Goal: Task Accomplishment & Management: Use online tool/utility

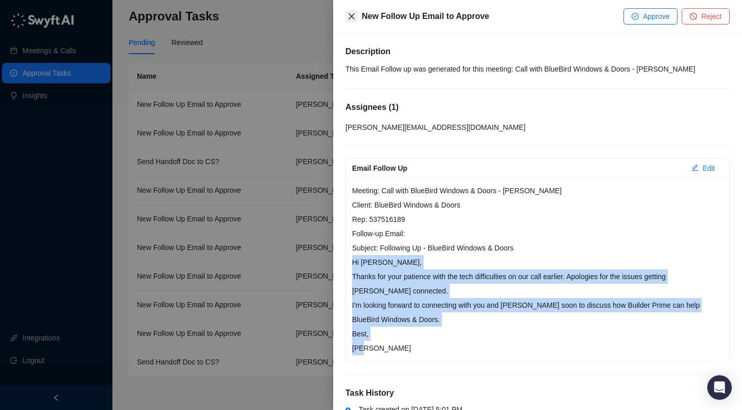
click at [353, 12] on icon "close" at bounding box center [351, 16] width 8 height 8
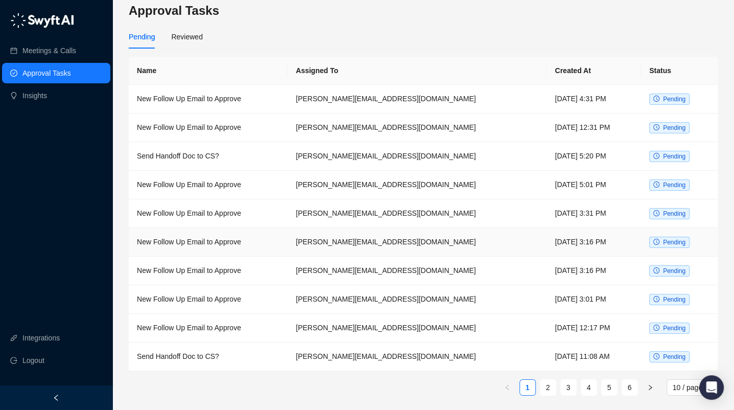
scroll to position [7, 0]
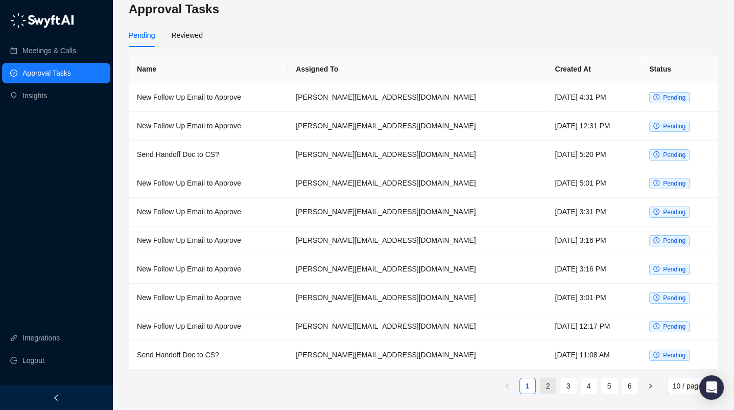
click at [543, 387] on link "2" at bounding box center [548, 385] width 15 height 15
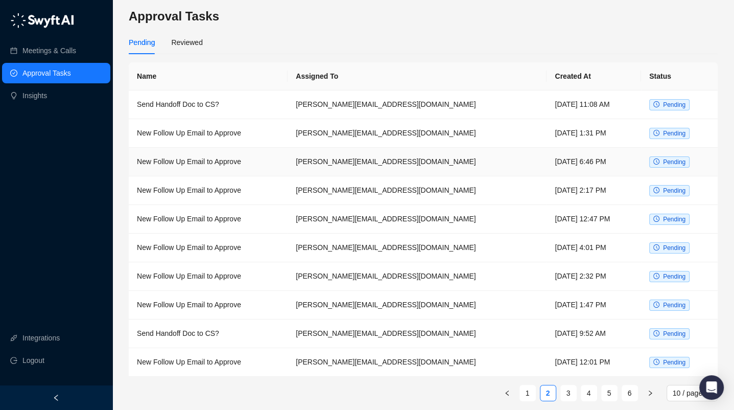
click at [234, 162] on td "New Follow Up Email to Approve" at bounding box center [208, 162] width 159 height 29
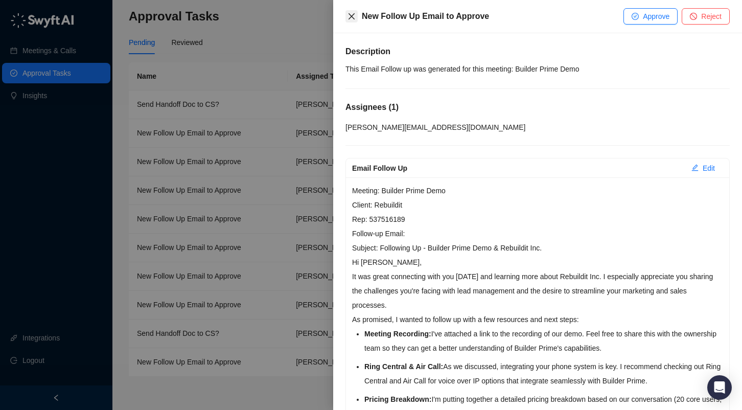
click at [352, 14] on icon "close" at bounding box center [351, 16] width 8 height 8
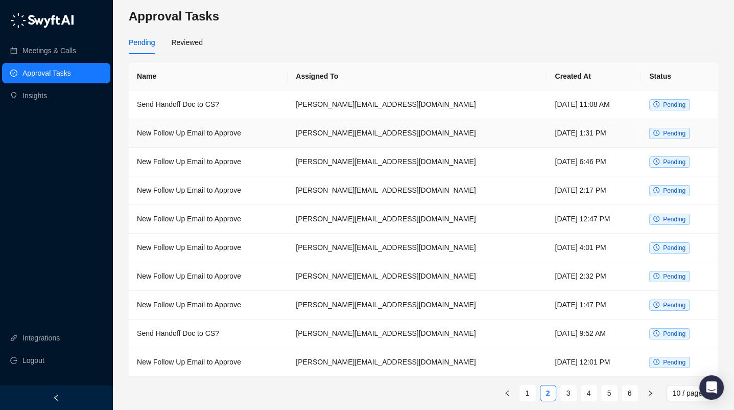
click at [183, 132] on td "New Follow Up Email to Approve" at bounding box center [208, 133] width 159 height 29
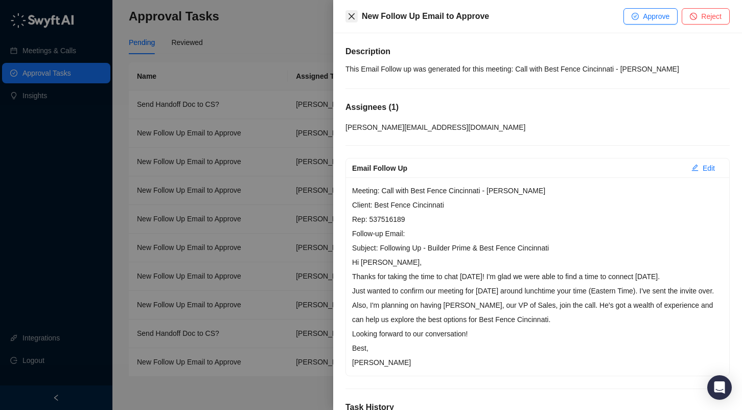
click at [352, 16] on icon "close" at bounding box center [351, 16] width 6 height 6
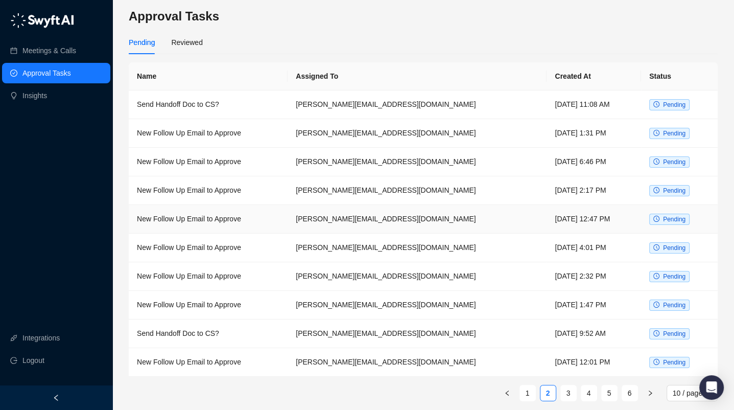
click at [190, 217] on td "New Follow Up Email to Approve" at bounding box center [208, 219] width 159 height 29
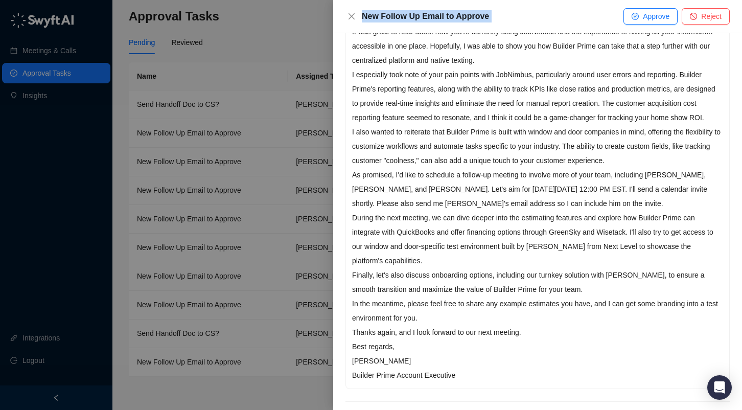
scroll to position [347, 0]
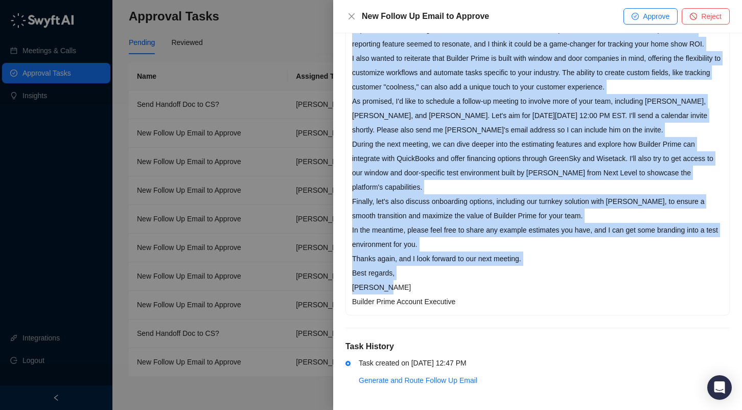
drag, startPoint x: 352, startPoint y: 260, endPoint x: 467, endPoint y: 288, distance: 117.9
click at [467, 288] on div "Meeting: [PERSON_NAME] + Builder Prime Demo Client: [PERSON_NAME] Window and Do…" at bounding box center [537, 72] width 383 height 484
copy div "Hi [PERSON_NAME] and [PERSON_NAME], Thank you both for taking the time to meet …"
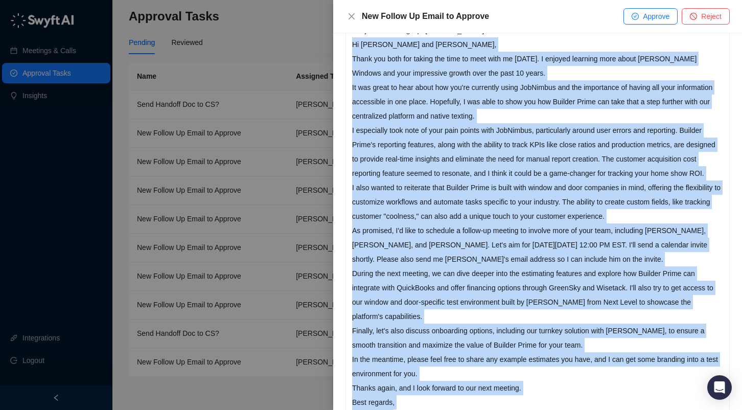
scroll to position [194, 0]
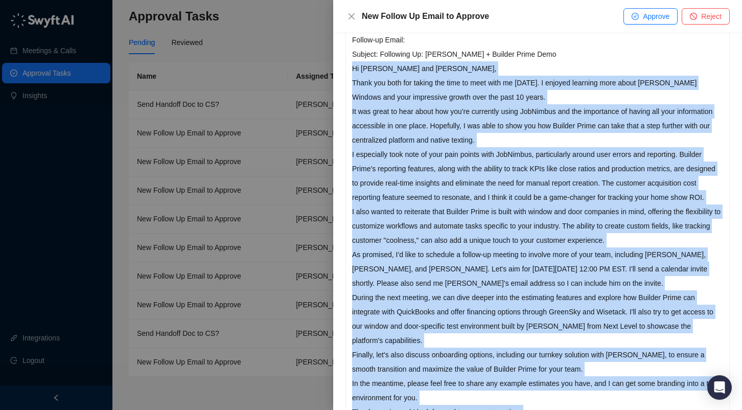
copy div "Hi [PERSON_NAME] and [PERSON_NAME], Thank you both for taking the time to meet …"
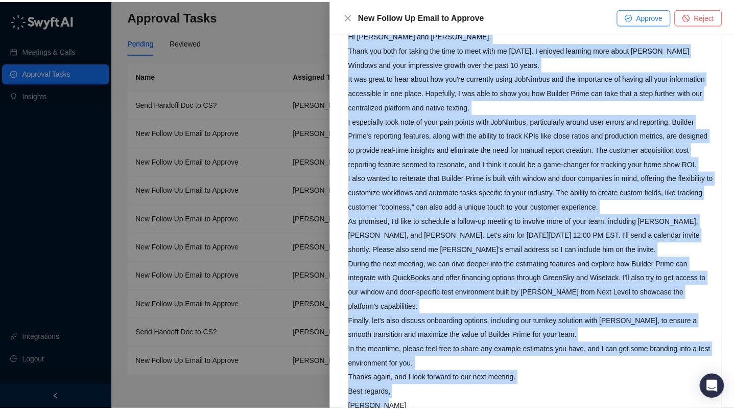
scroll to position [245, 0]
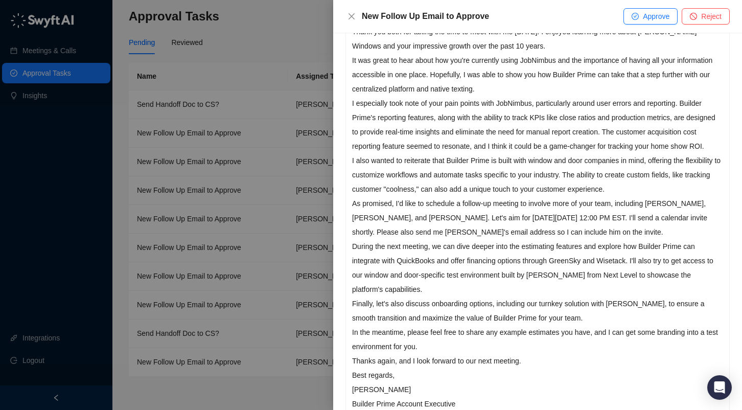
click at [216, 60] on div at bounding box center [371, 205] width 742 height 410
